Goal: Check status: Check status

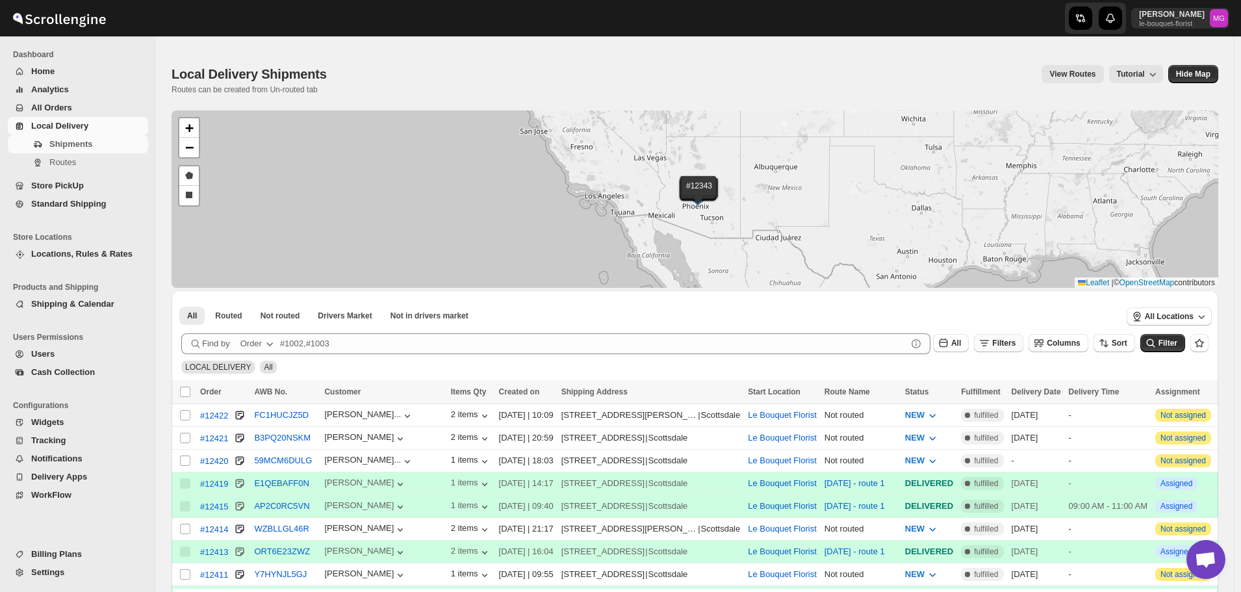
click at [1015, 343] on span "Filters" at bounding box center [1003, 342] width 23 height 9
click at [1015, 401] on button "Add Filter" at bounding box center [1011, 394] width 62 height 18
click at [963, 397] on button "Select" at bounding box center [939, 395] width 97 height 18
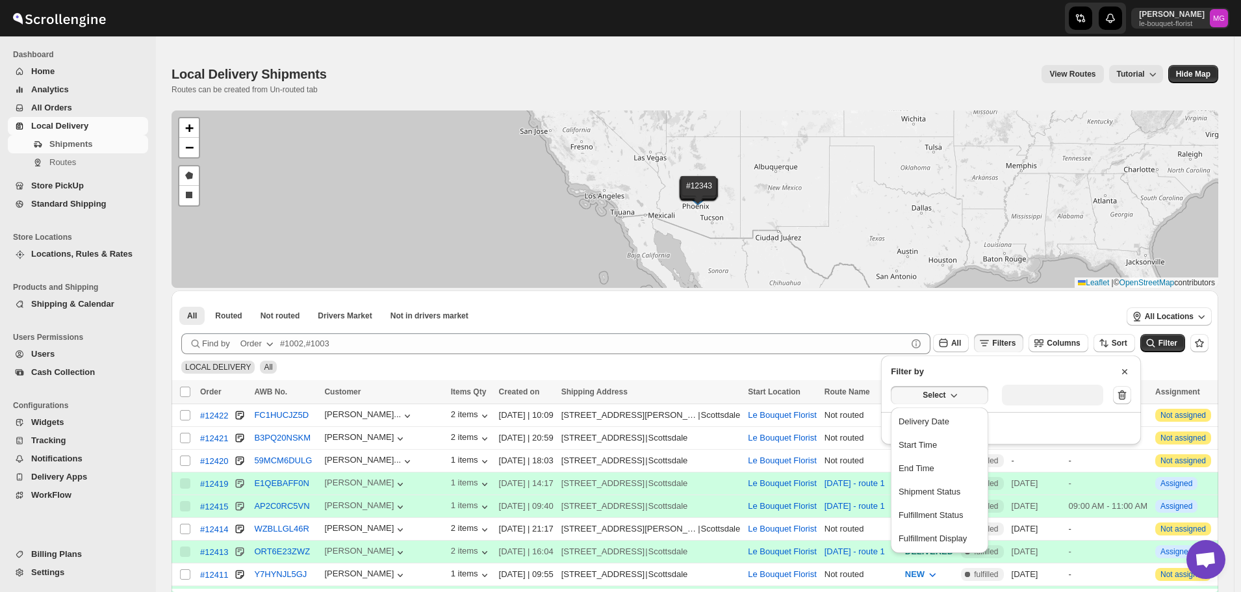
click at [945, 418] on div "Delivery Date" at bounding box center [923, 421] width 51 height 13
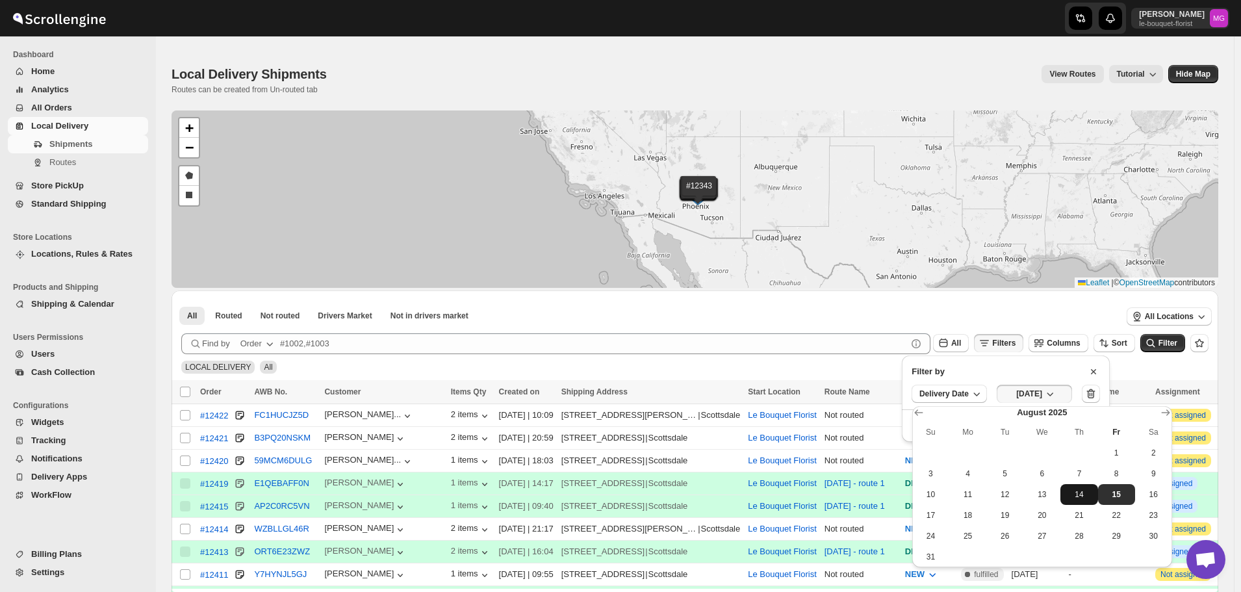
click at [1073, 496] on span "14" at bounding box center [1078, 494] width 27 height 10
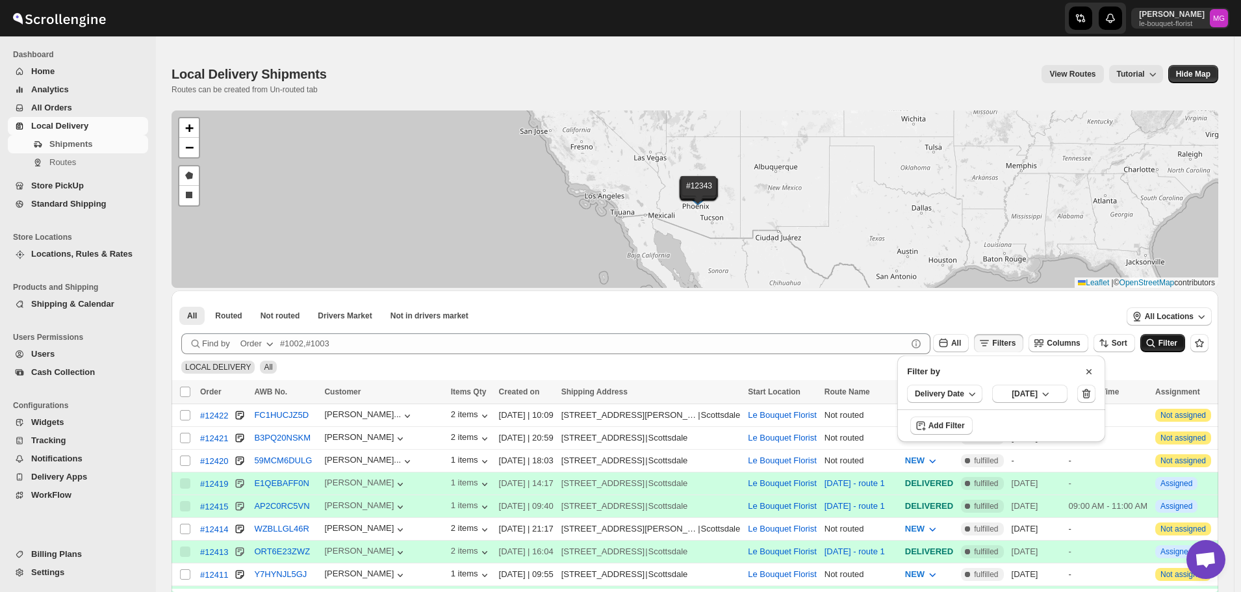
click at [1185, 349] on button "Filter" at bounding box center [1162, 343] width 45 height 18
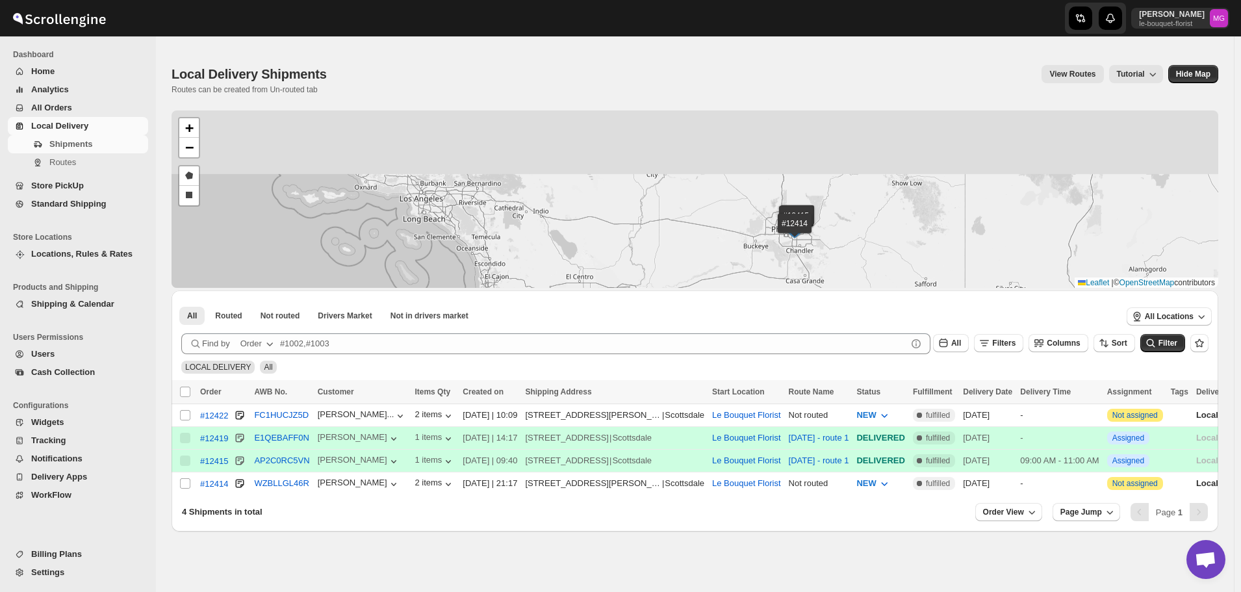
drag, startPoint x: 1025, startPoint y: 248, endPoint x: 973, endPoint y: 281, distance: 61.6
click at [982, 283] on div "#12422 #12419 #12415 #12414 + − Draw a polygon Draw a rectangle Leaflet | © Ope…" at bounding box center [695, 198] width 1047 height 177
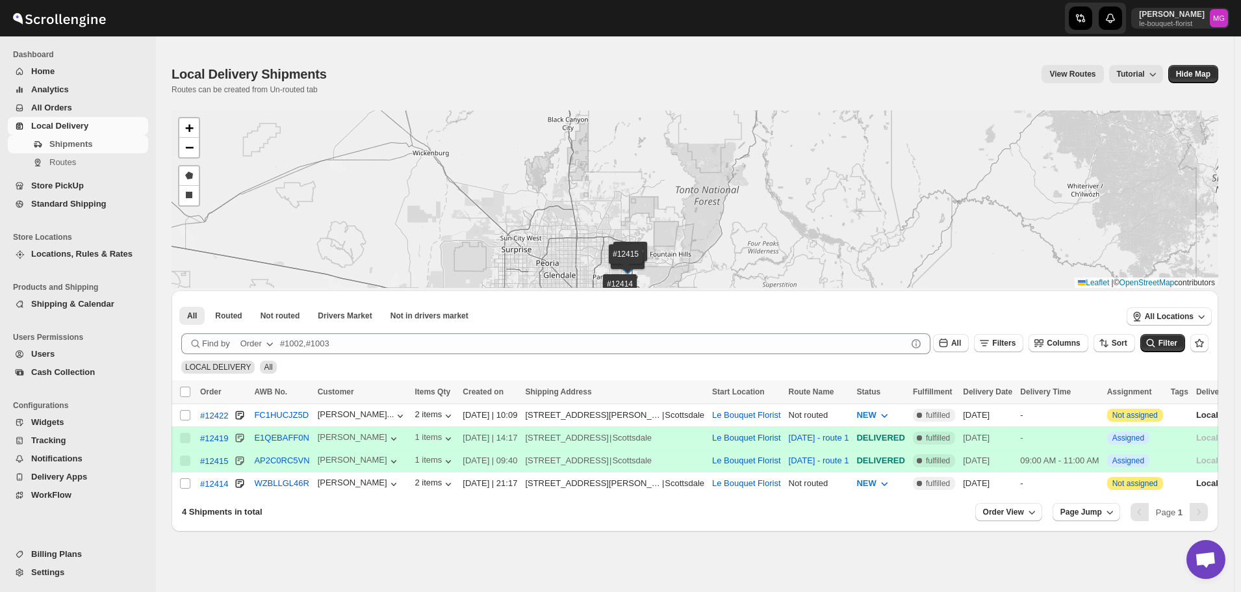
drag, startPoint x: 681, startPoint y: 246, endPoint x: 698, endPoint y: 200, distance: 49.3
click at [698, 200] on div "#12422 #12419 #12415 #12414 + − Draw a polygon Draw a rectangle Leaflet | © Ope…" at bounding box center [695, 198] width 1047 height 177
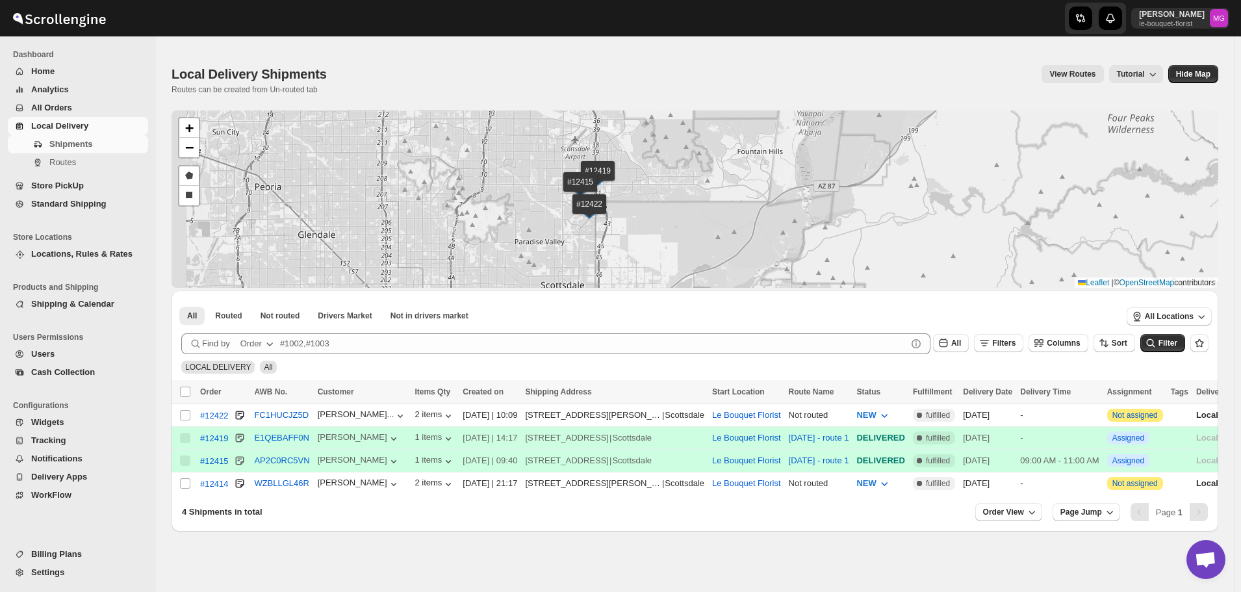
drag, startPoint x: 663, startPoint y: 251, endPoint x: 722, endPoint y: 212, distance: 71.2
click at [722, 212] on div "#12422 #12419 #12415 #12414 + − Draw a polygon Draw a rectangle Leaflet | © Ope…" at bounding box center [695, 198] width 1047 height 177
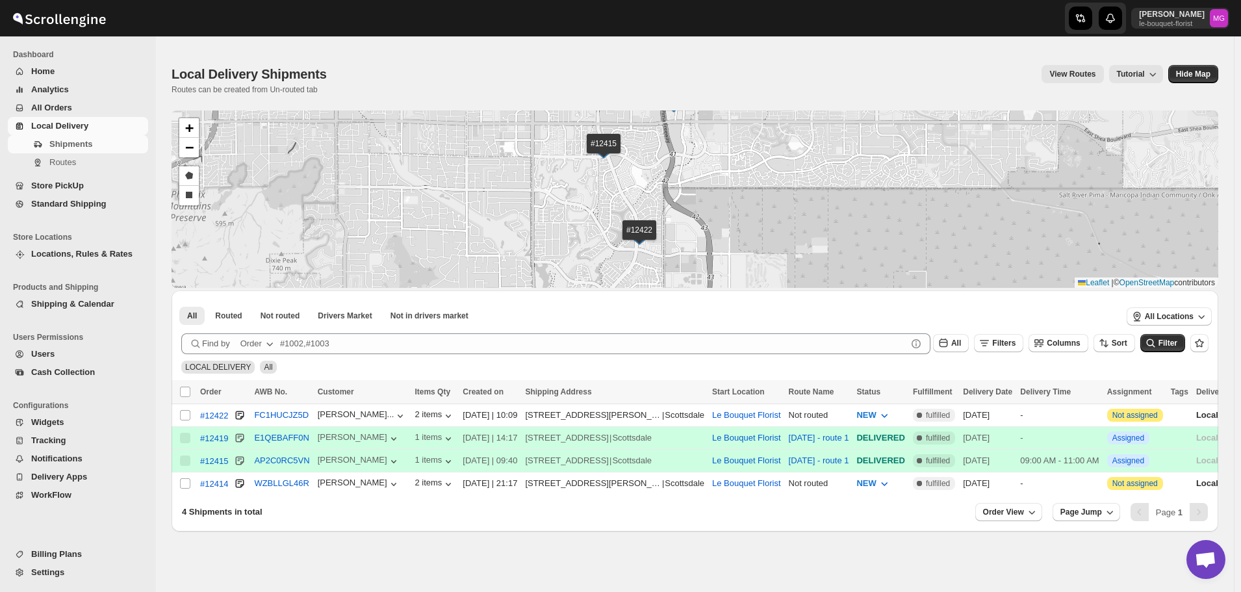
drag, startPoint x: 586, startPoint y: 191, endPoint x: 825, endPoint y: 294, distance: 260.2
click at [825, 294] on div "#12422 #12419 #12415 #12414 + − Draw a polygon Draw a rectangle Leaflet | © Ope…" at bounding box center [695, 320] width 1047 height 421
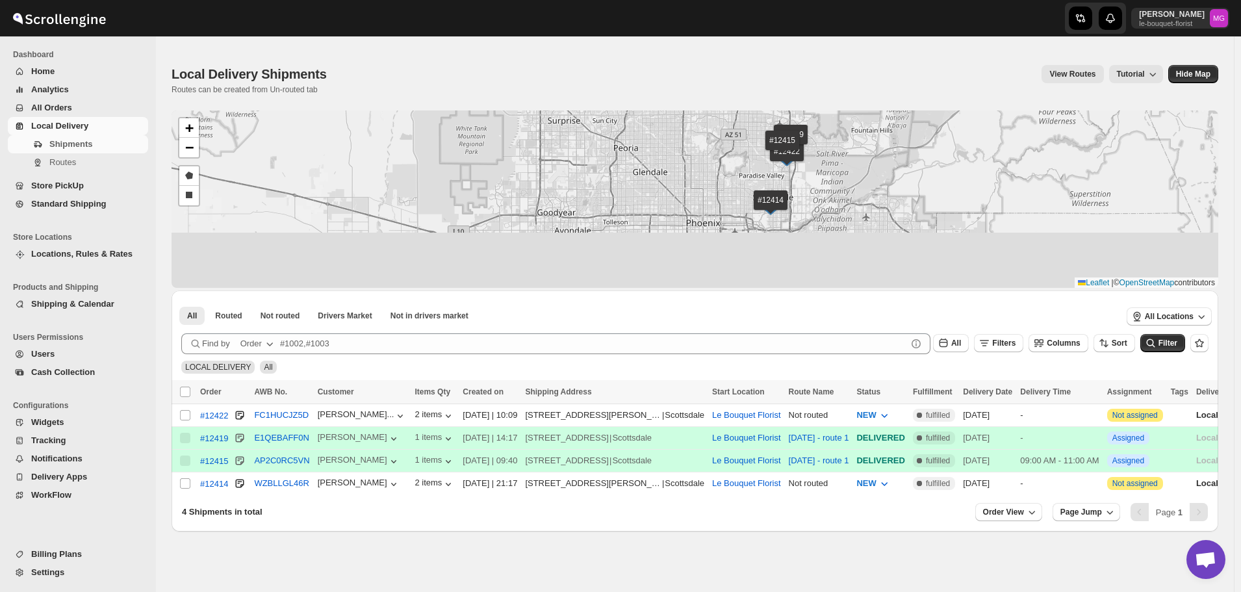
drag, startPoint x: 861, startPoint y: 242, endPoint x: 855, endPoint y: 169, distance: 73.1
click at [853, 166] on div "#12422 #12419 #12415 #12414 + − Draw a polygon Draw a rectangle Leaflet | © Ope…" at bounding box center [695, 198] width 1047 height 177
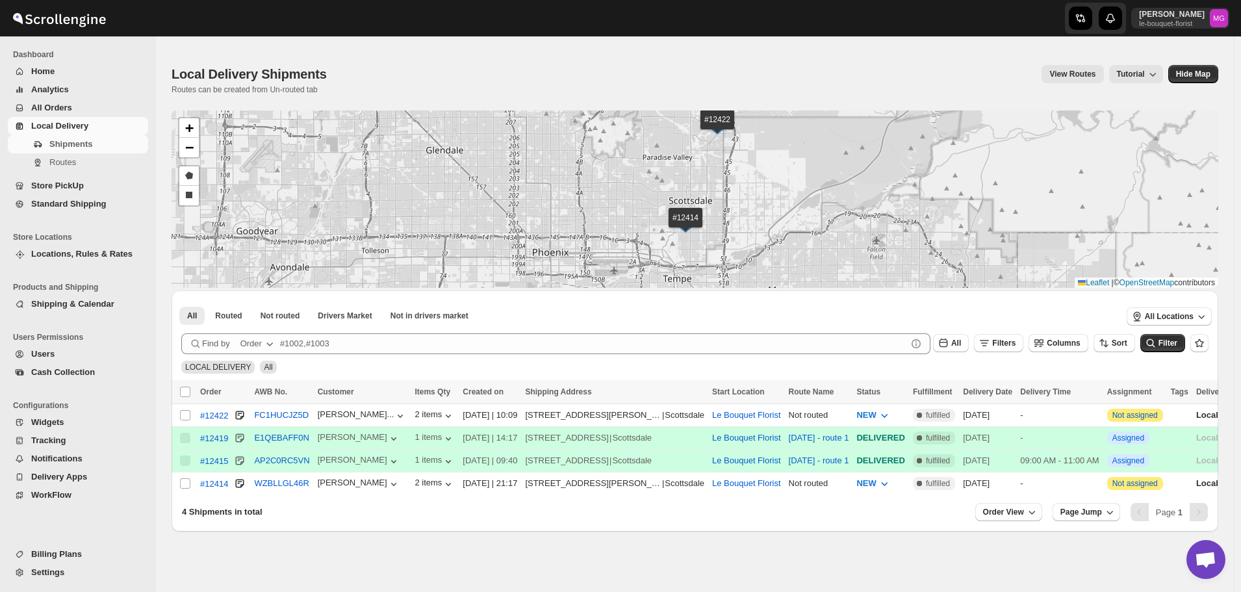
drag, startPoint x: 832, startPoint y: 166, endPoint x: 858, endPoint y: 207, distance: 48.5
click at [858, 207] on div "#12422 #12419 #12415 #12414 + − Draw a polygon Draw a rectangle Leaflet | © Ope…" at bounding box center [695, 198] width 1047 height 177
